Goal: Find specific page/section: Find specific page/section

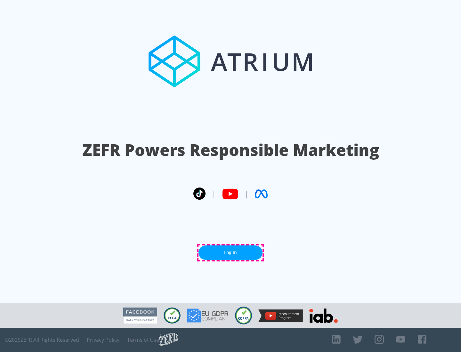
click at [230, 253] on link "Log In" at bounding box center [230, 252] width 64 height 14
